Goal: Check status

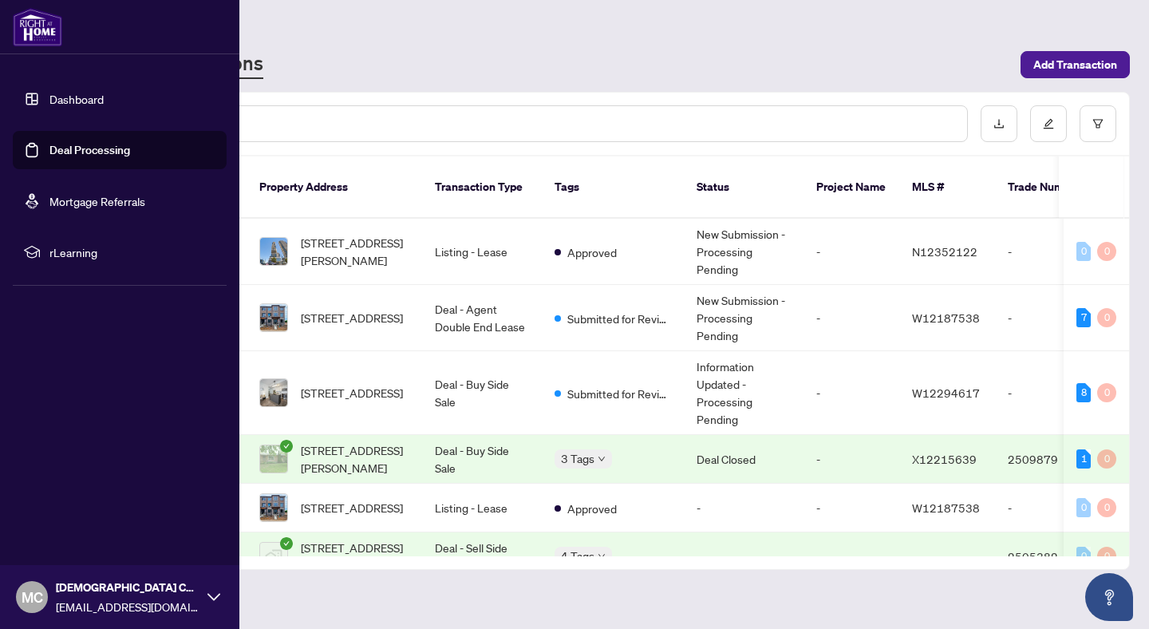
click at [76, 103] on link "Dashboard" at bounding box center [76, 99] width 54 height 14
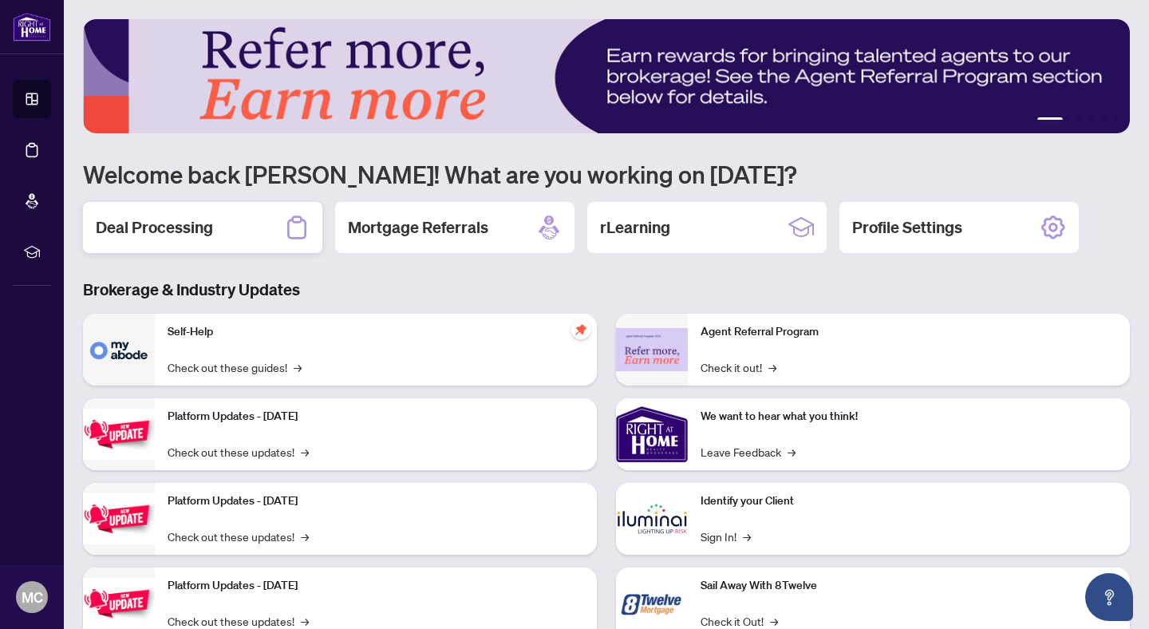
click at [218, 235] on div "Deal Processing" at bounding box center [202, 227] width 239 height 51
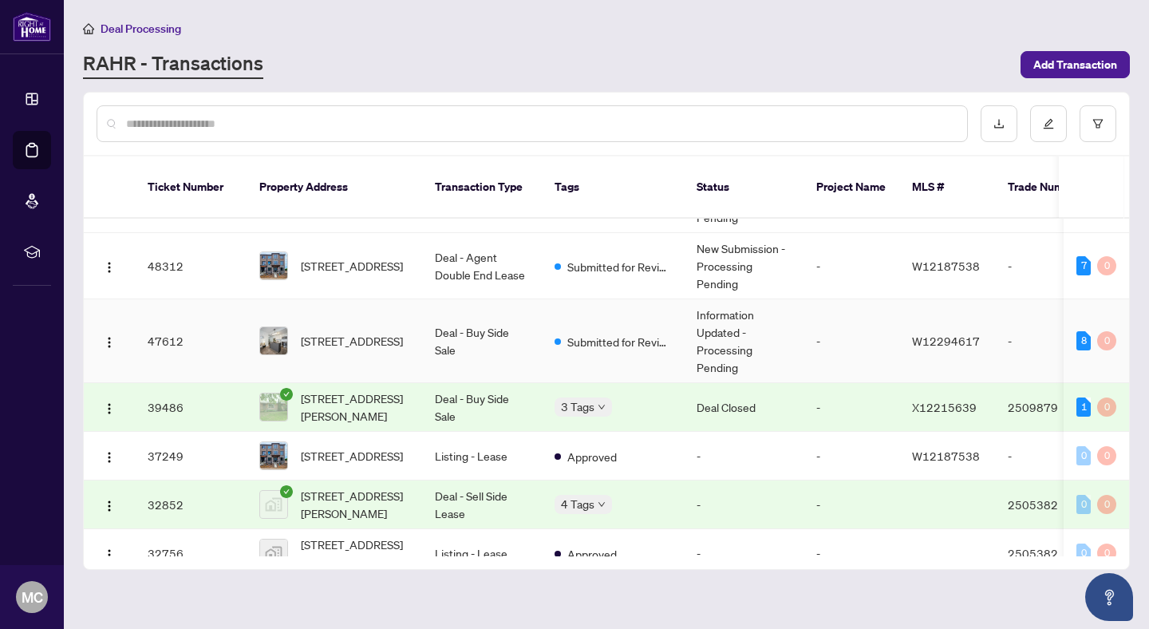
scroll to position [53, 0]
click at [709, 322] on td "Information Updated - Processing Pending" at bounding box center [744, 341] width 120 height 84
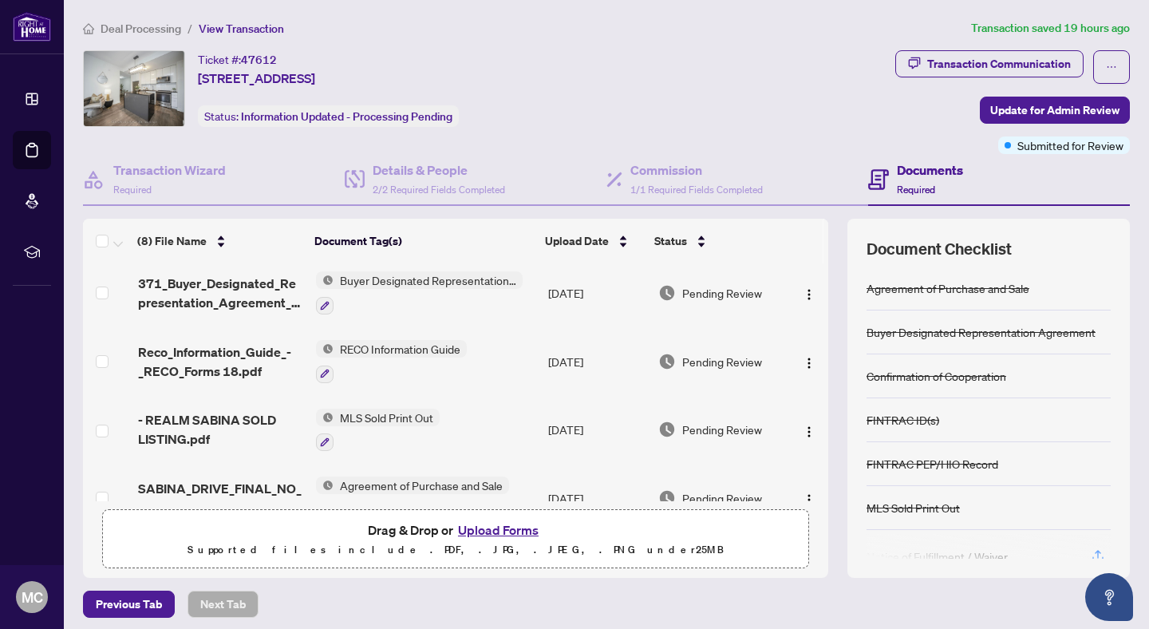
scroll to position [309, 0]
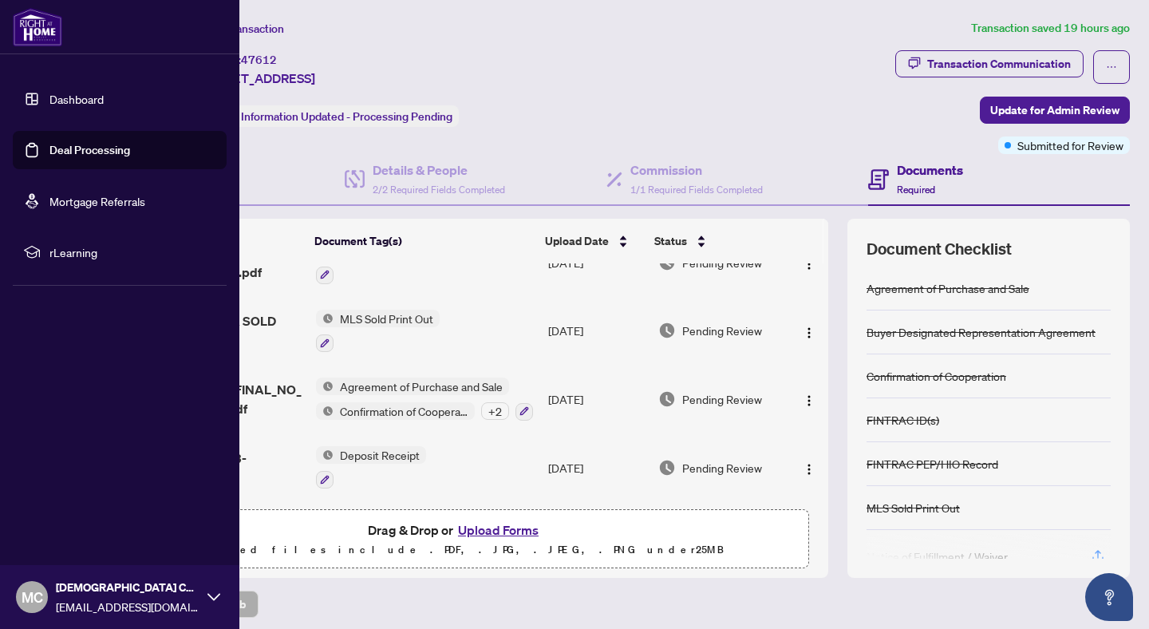
click at [38, 33] on img at bounding box center [37, 27] width 49 height 38
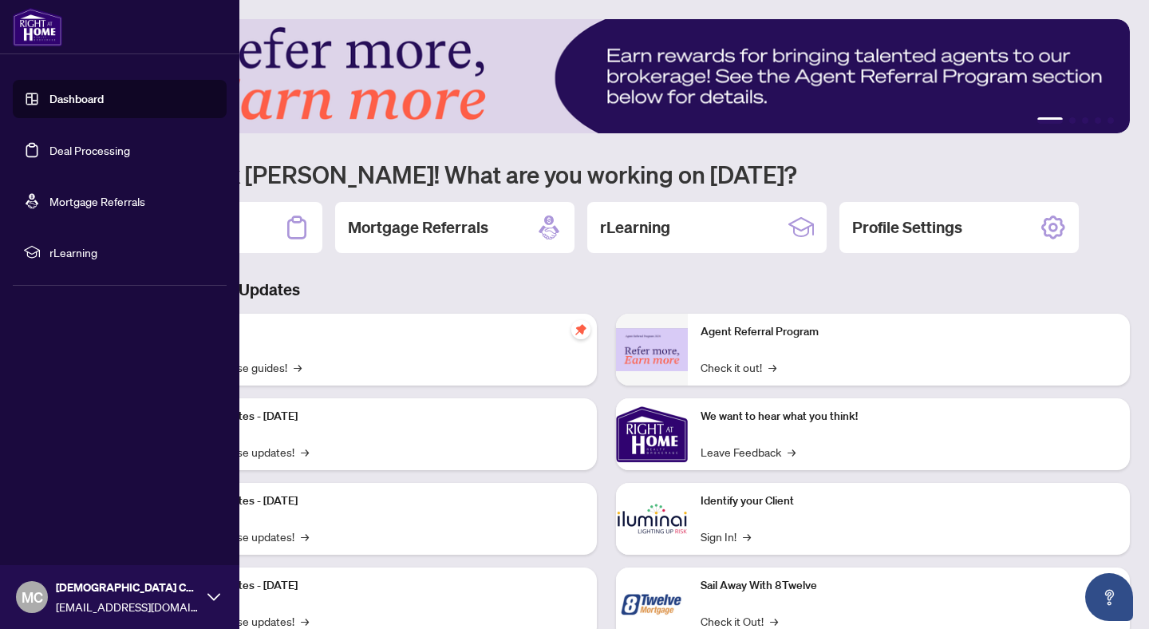
click at [92, 106] on link "Dashboard" at bounding box center [76, 99] width 54 height 14
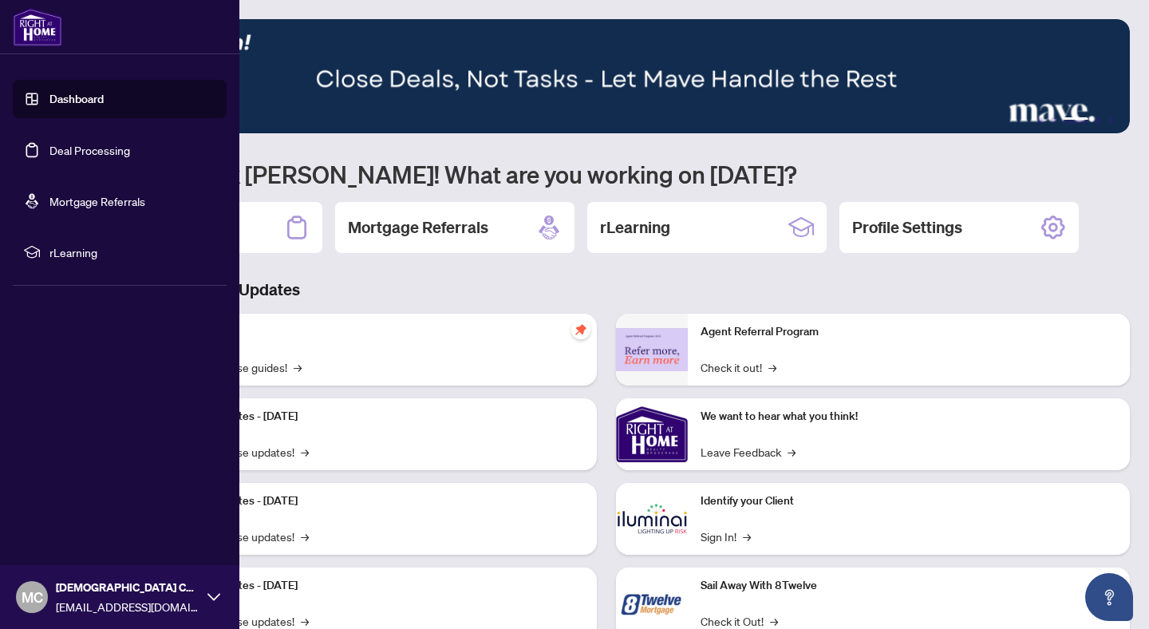
click at [103, 93] on link "Dashboard" at bounding box center [76, 99] width 54 height 14
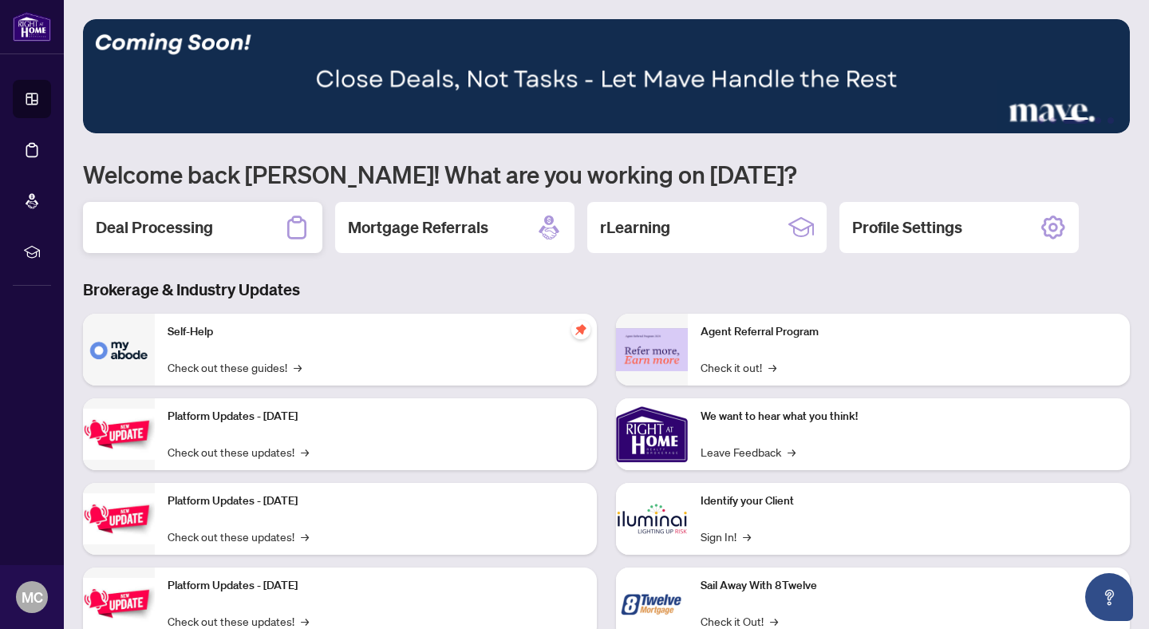
click at [204, 222] on h2 "Deal Processing" at bounding box center [154, 227] width 117 height 22
